Goal: Find specific page/section: Find specific page/section

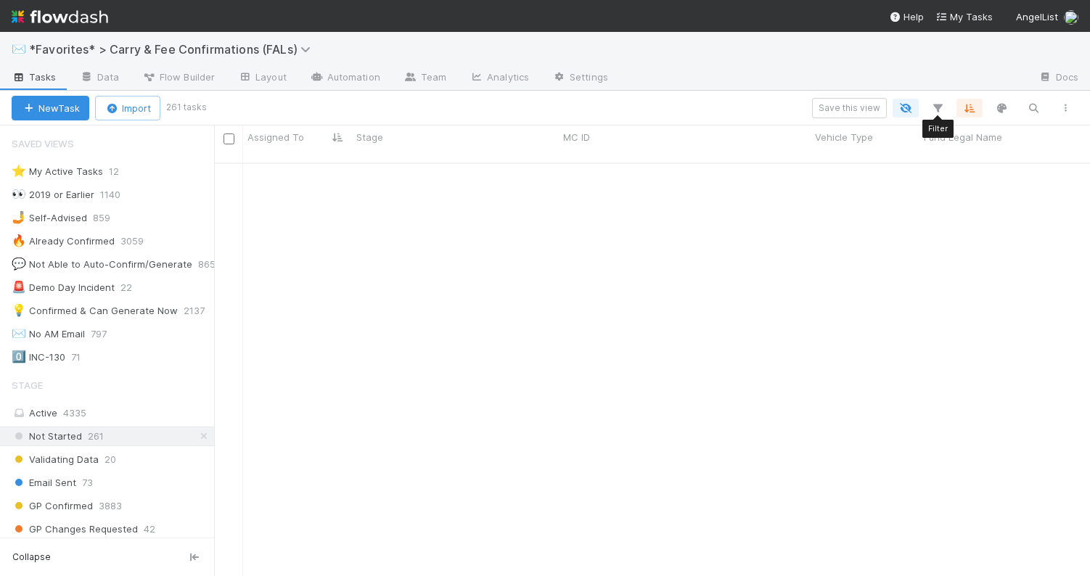
scroll to position [424, 876]
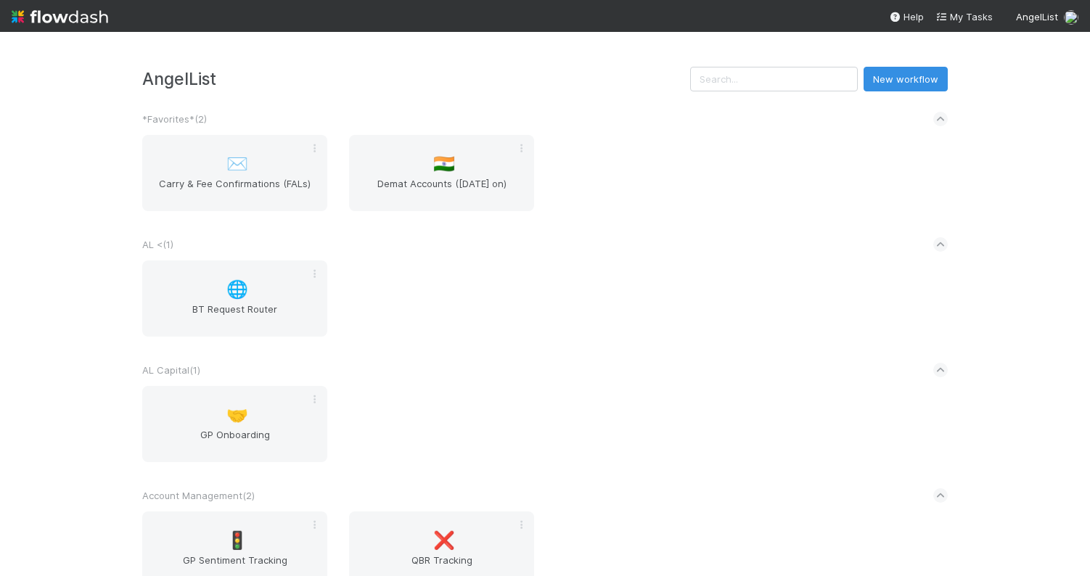
click at [591, 66] on div "AngelList New workflow *Favorites* ( 2 ) ✉️ Carry & Fee Confirmations (FALs) 🇮🇳…" at bounding box center [545, 304] width 1090 height 544
click at [580, 62] on div "AngelList New workflow *Favorites* ( 2 ) ✉️ Carry & Fee Confirmations (FALs) 🇮🇳…" at bounding box center [545, 304] width 1090 height 544
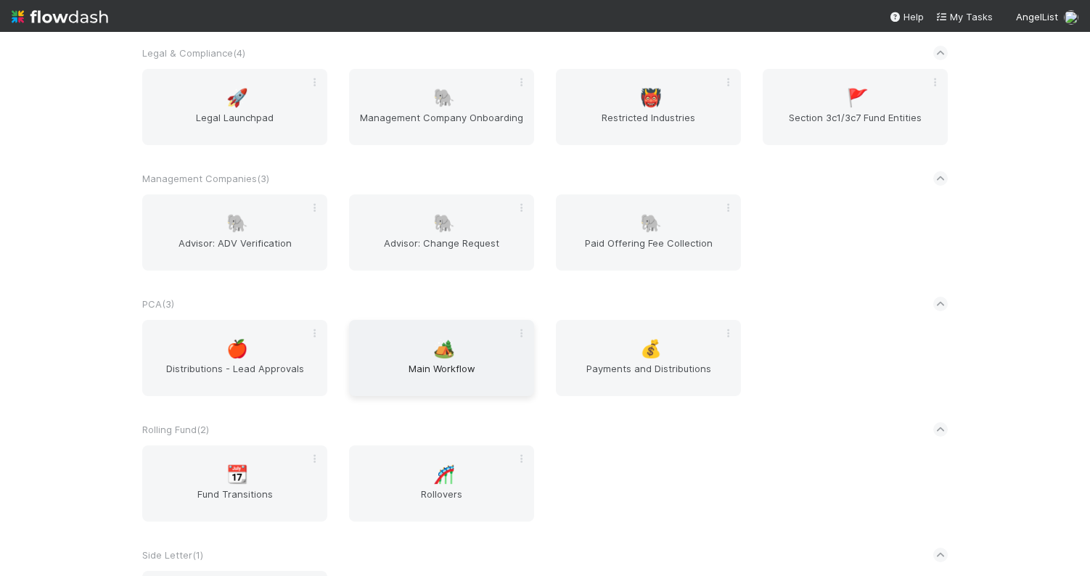
click at [442, 342] on span "🏕️" at bounding box center [444, 349] width 22 height 19
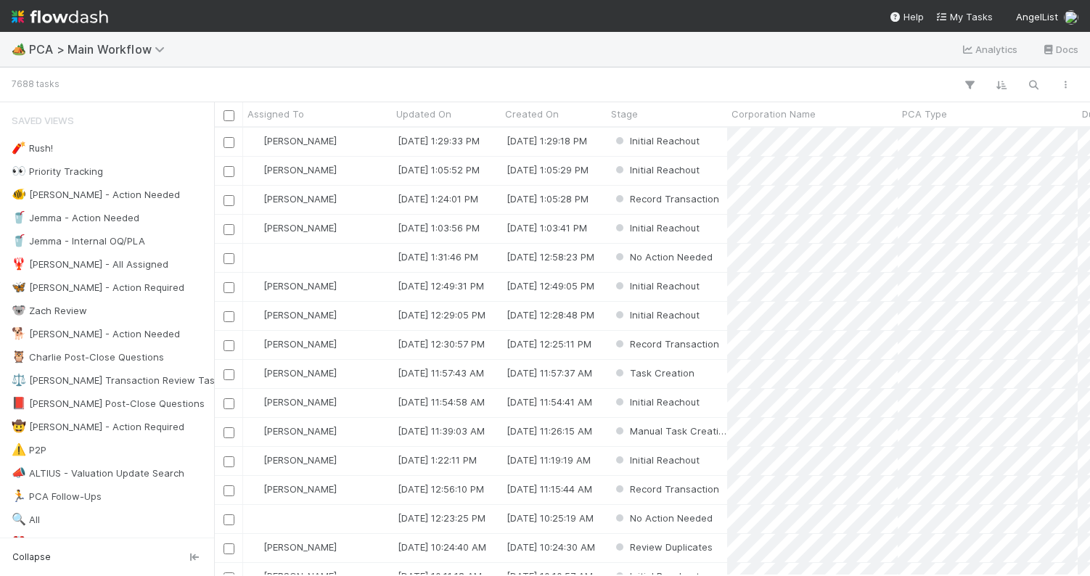
scroll to position [0, 1]
click at [695, 75] on div at bounding box center [569, 84] width 1025 height 19
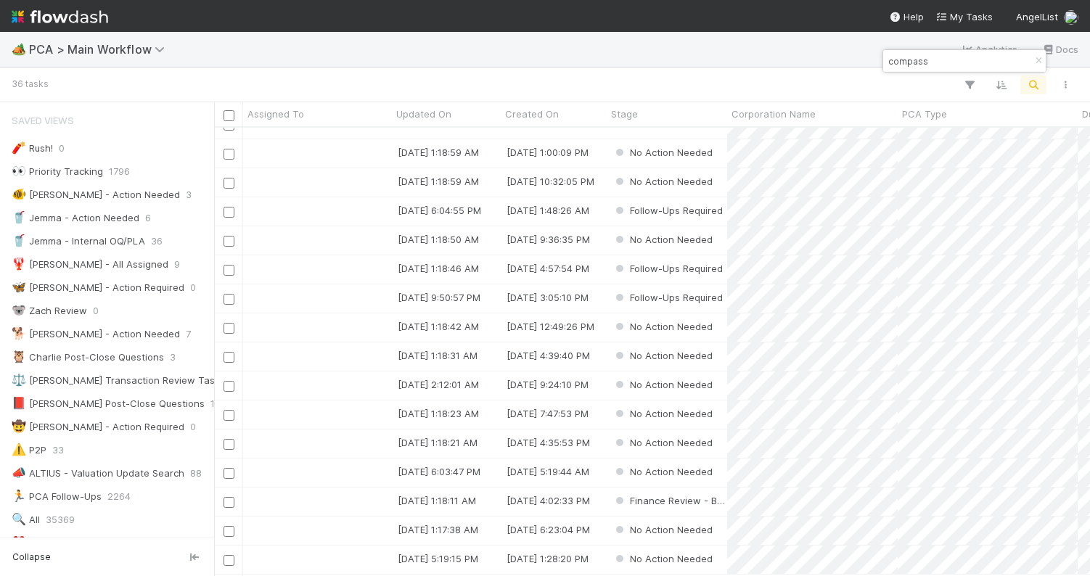
scroll to position [0, 0]
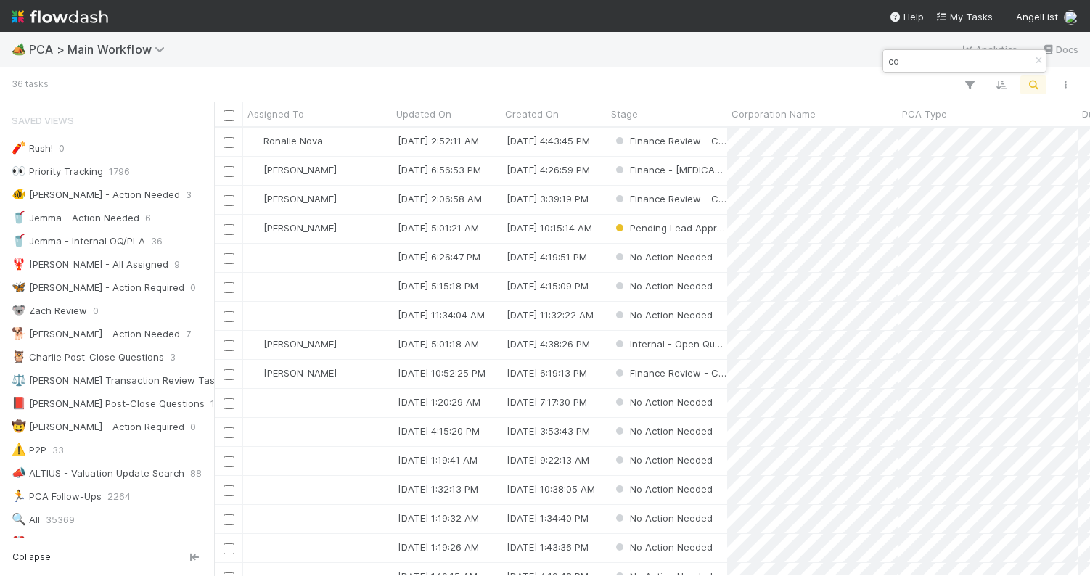
type input "c"
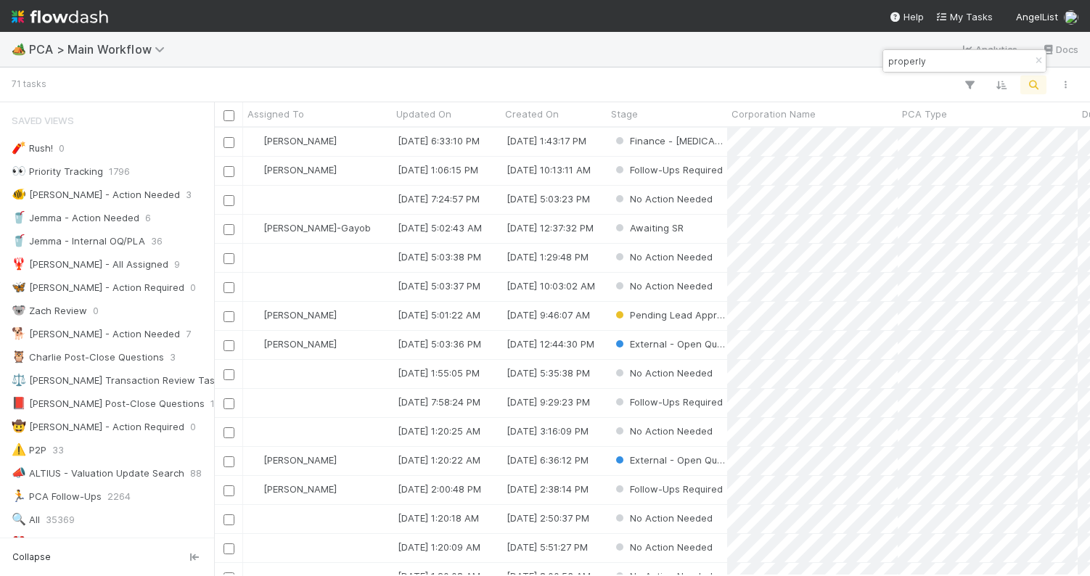
click at [935, 62] on input "properly" at bounding box center [957, 60] width 145 height 17
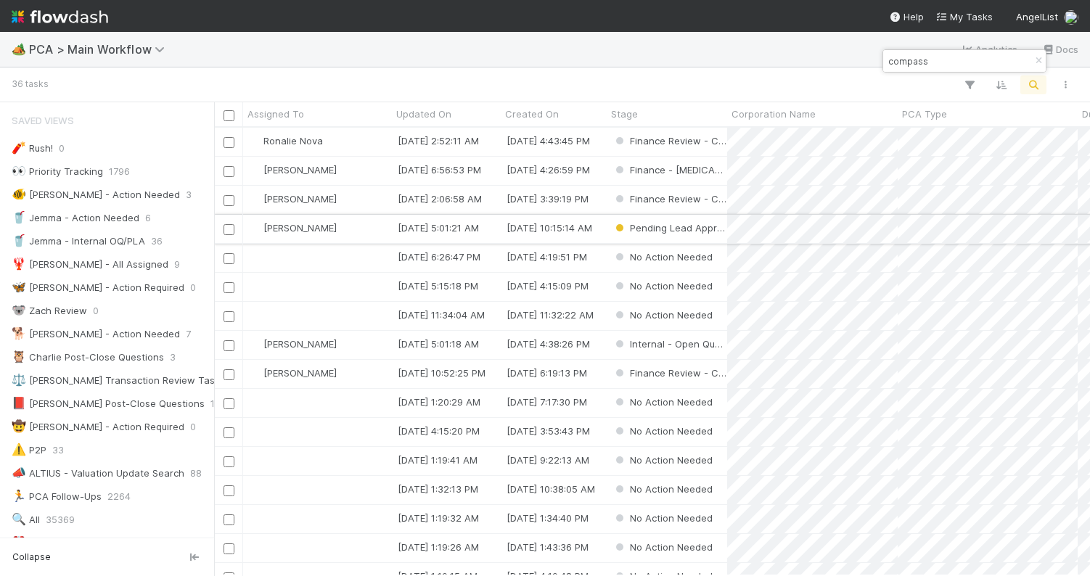
type input "compass"
click at [366, 230] on div "Zachary Conley" at bounding box center [317, 229] width 149 height 28
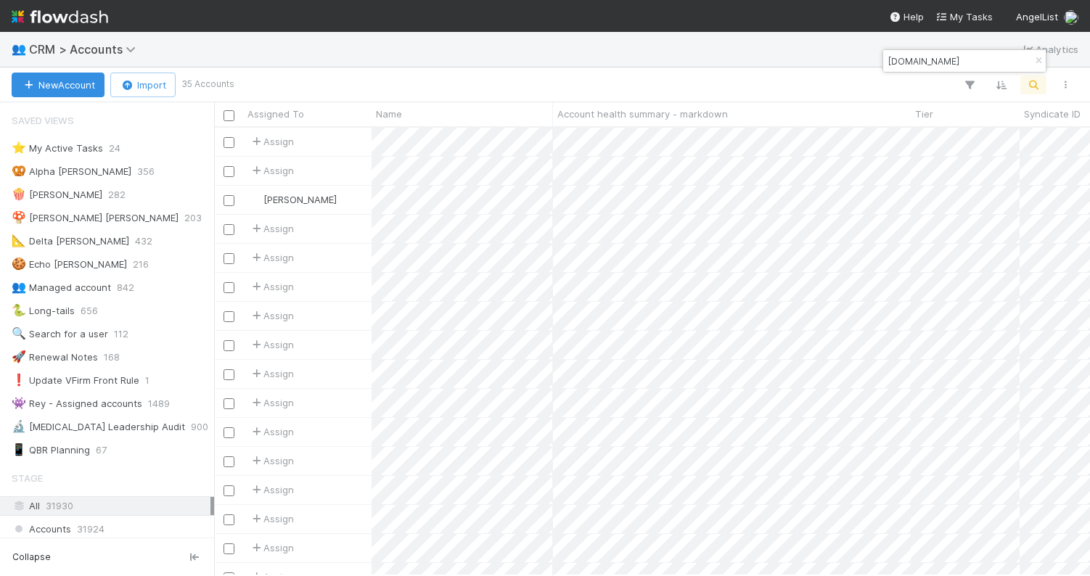
click at [928, 64] on input "flight.vc" at bounding box center [957, 60] width 145 height 17
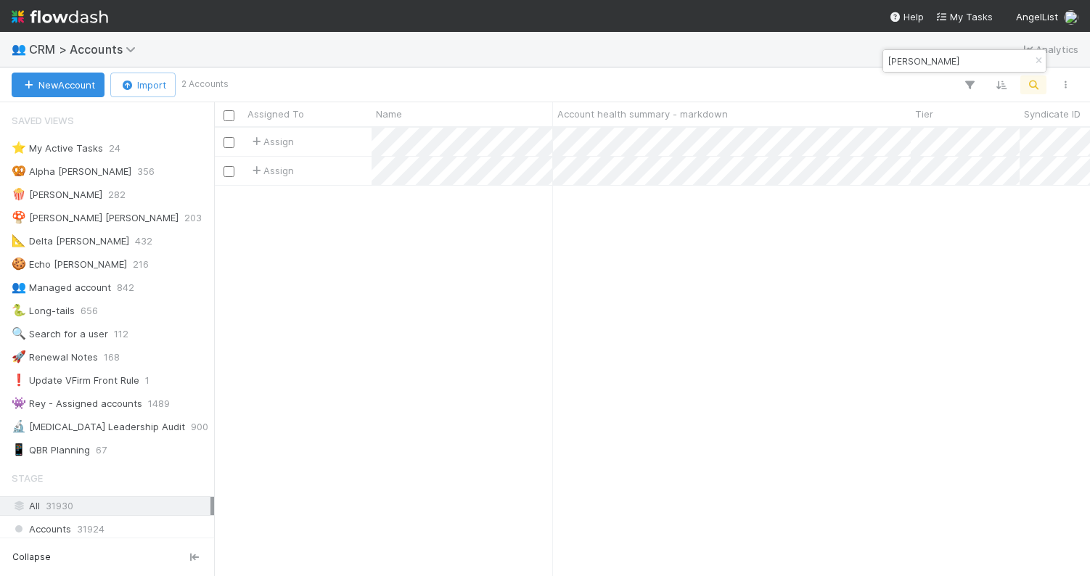
scroll to position [448, 876]
type input "kyle york"
